Goal: Communication & Community: Answer question/provide support

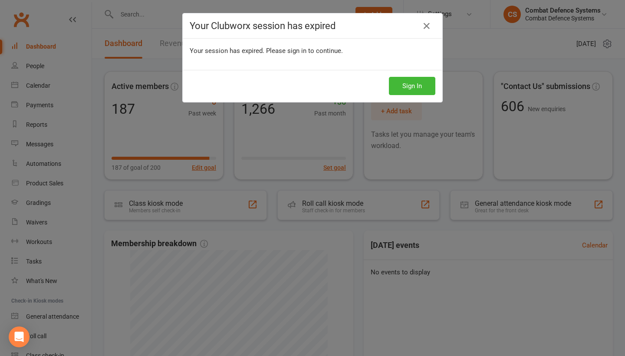
click at [398, 87] on button "Sign In" at bounding box center [412, 86] width 46 height 18
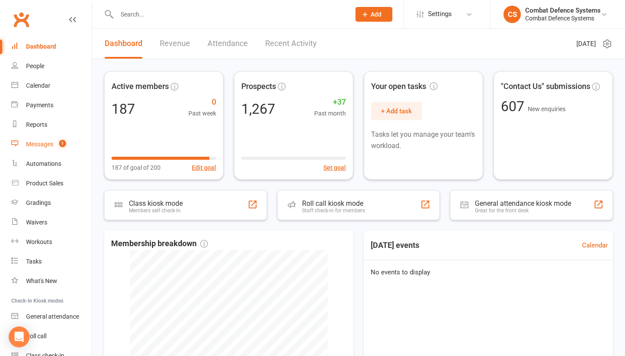
click at [55, 145] on link "Messages 1" at bounding box center [51, 145] width 80 height 20
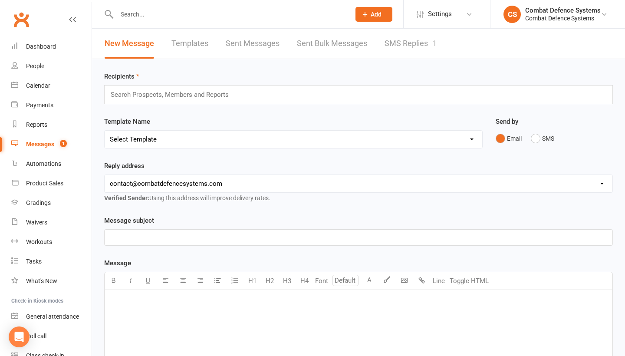
click at [419, 38] on link "SMS Replies 1" at bounding box center [410, 44] width 52 height 30
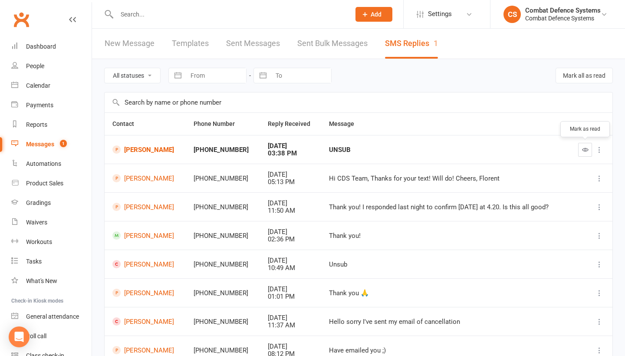
click at [581, 151] on button "button" at bounding box center [585, 150] width 14 height 14
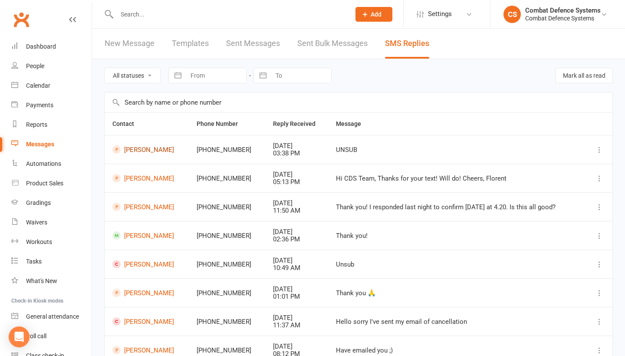
click at [162, 150] on link "[PERSON_NAME]" at bounding box center [146, 149] width 69 height 8
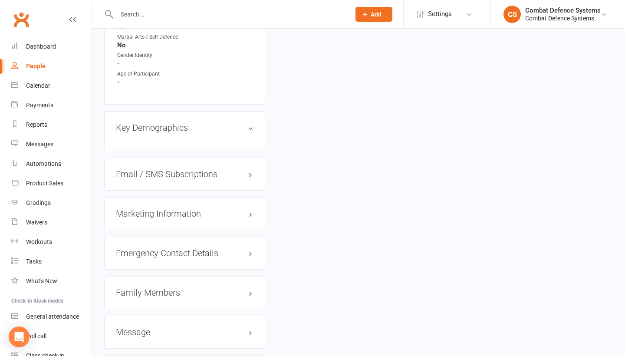
scroll to position [687, 0]
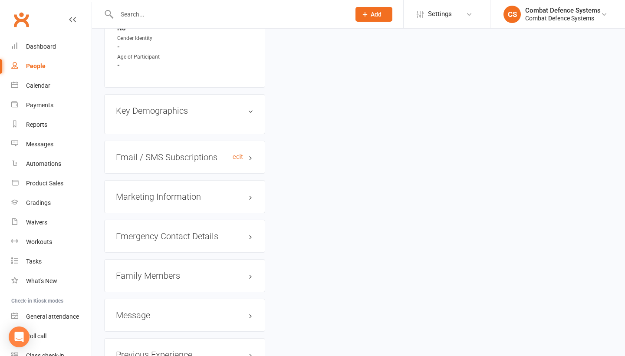
click at [158, 152] on h3 "Email / SMS Subscriptions edit" at bounding box center [185, 157] width 138 height 10
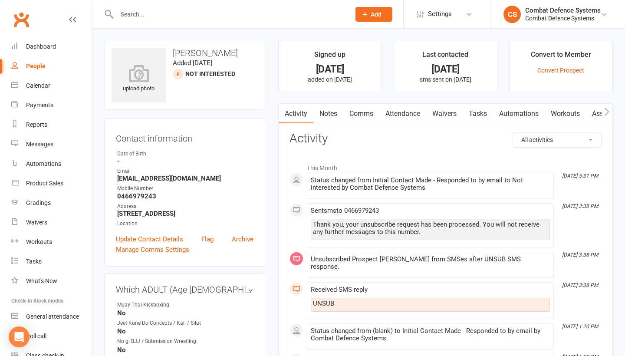
scroll to position [0, 0]
click at [47, 46] on div "Dashboard" at bounding box center [41, 46] width 30 height 7
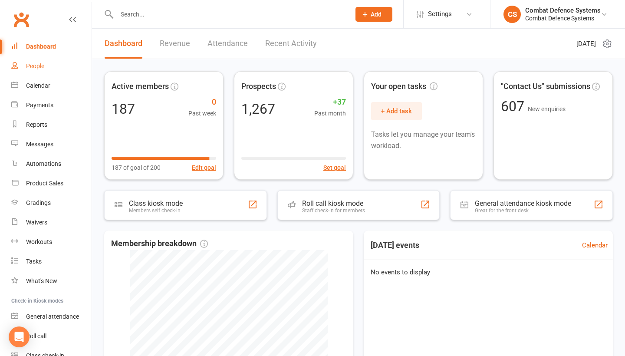
click at [39, 68] on div "People" at bounding box center [35, 65] width 18 height 7
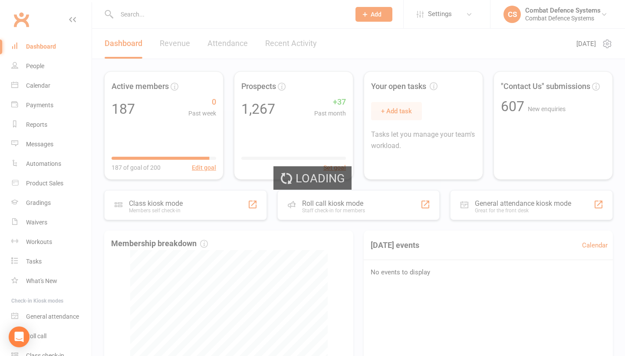
select select "100"
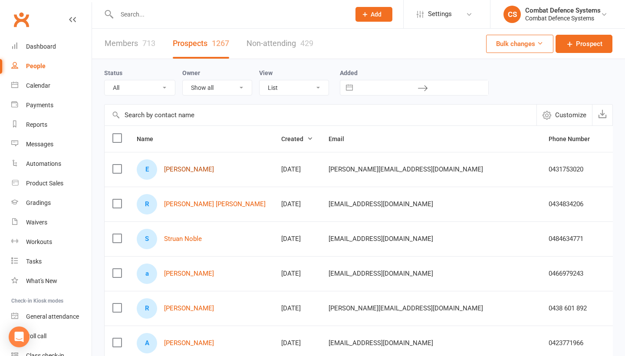
click at [176, 167] on link "[PERSON_NAME]" at bounding box center [189, 169] width 50 height 7
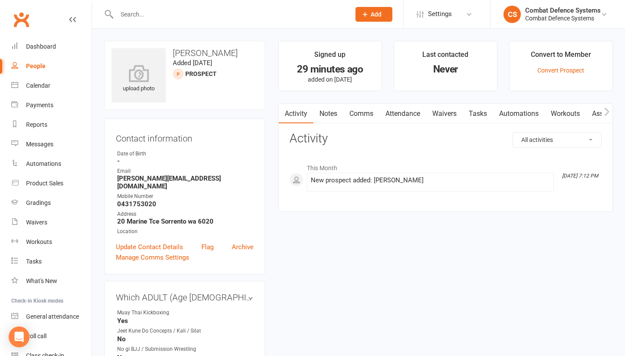
click at [366, 110] on link "Comms" at bounding box center [361, 114] width 36 height 20
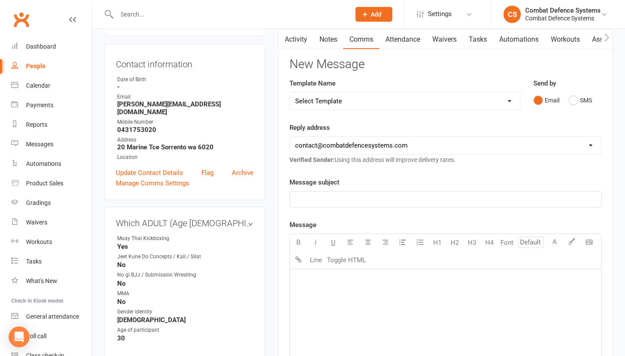
scroll to position [76, 0]
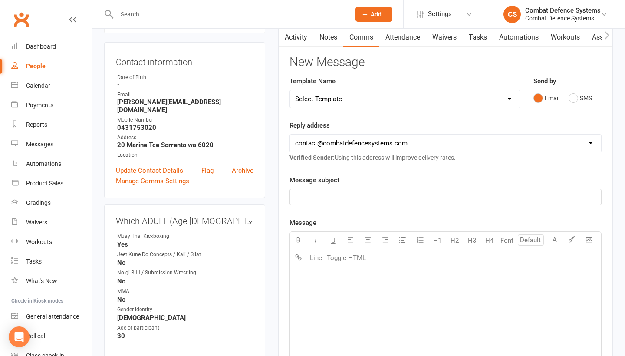
click at [349, 197] on p "﻿" at bounding box center [445, 197] width 301 height 10
click at [350, 278] on p "﻿" at bounding box center [445, 278] width 301 height 10
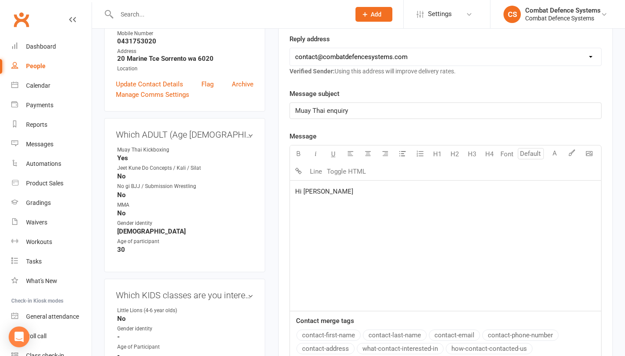
scroll to position [266, 0]
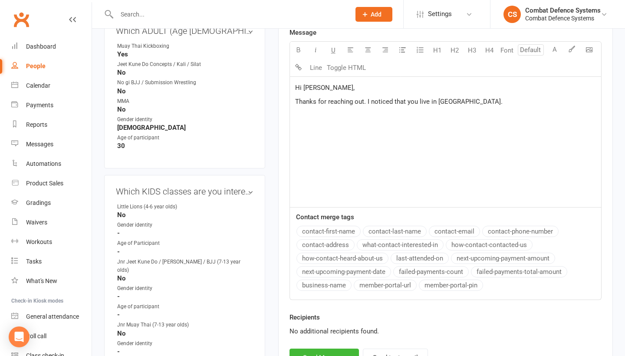
click at [367, 101] on span "Thanks for reaching out. I noticed that you live in [GEOGRAPHIC_DATA]." at bounding box center [398, 102] width 207 height 8
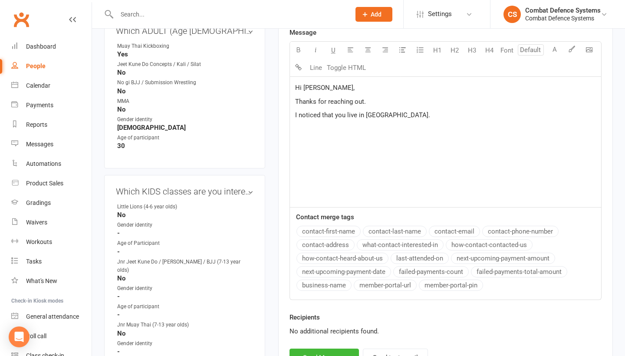
click at [424, 112] on p "I noticed that you live in [GEOGRAPHIC_DATA]." at bounding box center [445, 115] width 301 height 10
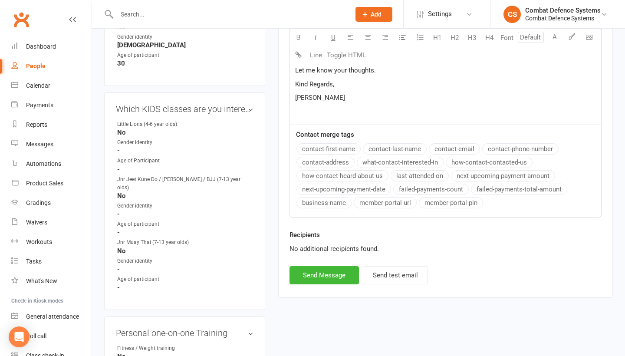
scroll to position [354, 0]
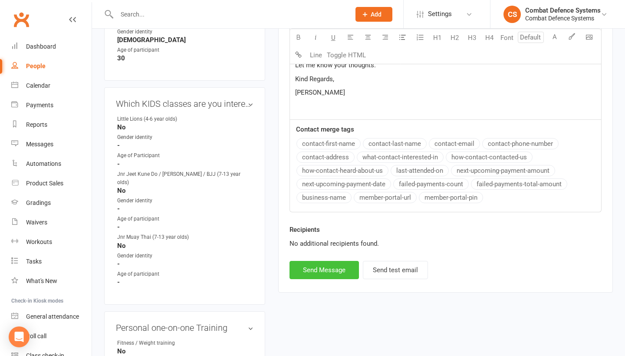
click at [337, 269] on button "Send Message" at bounding box center [323, 270] width 69 height 18
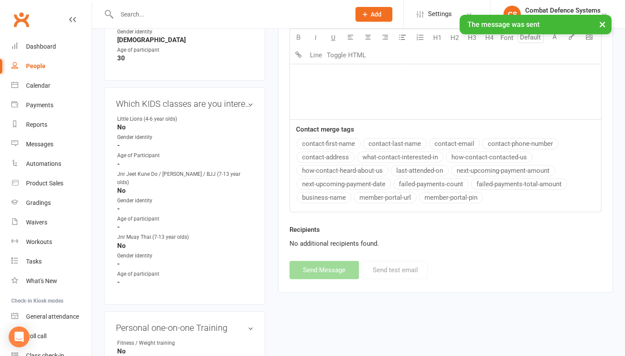
click at [33, 65] on div "People" at bounding box center [36, 65] width 20 height 7
select select "100"
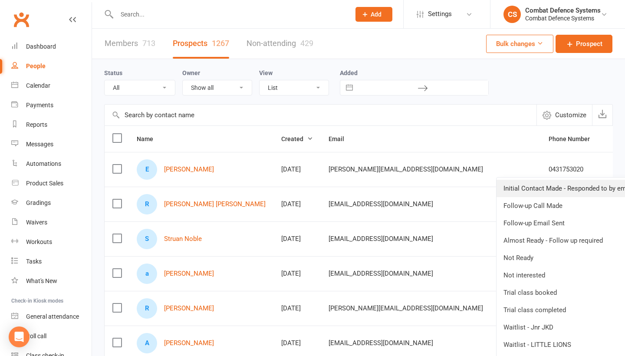
click at [586, 186] on link "Initial Contact Made - Responded to by email" at bounding box center [568, 188] width 144 height 17
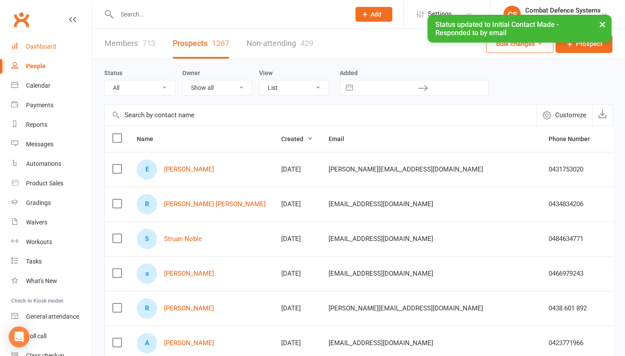
click at [48, 47] on div "Dashboard" at bounding box center [41, 46] width 30 height 7
